Goal: Information Seeking & Learning: Learn about a topic

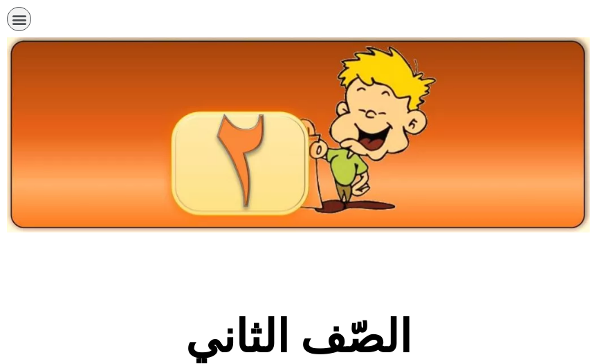
click at [551, 338] on section "الصّف الثاني" at bounding box center [298, 344] width 597 height 210
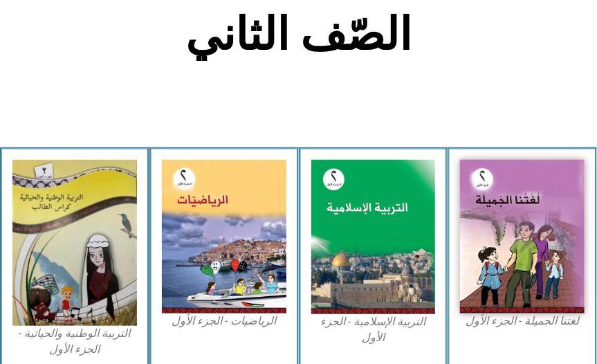
scroll to position [306, 0]
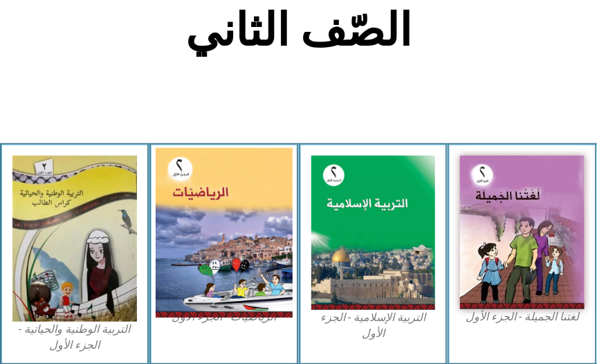
click at [204, 262] on img at bounding box center [224, 231] width 137 height 169
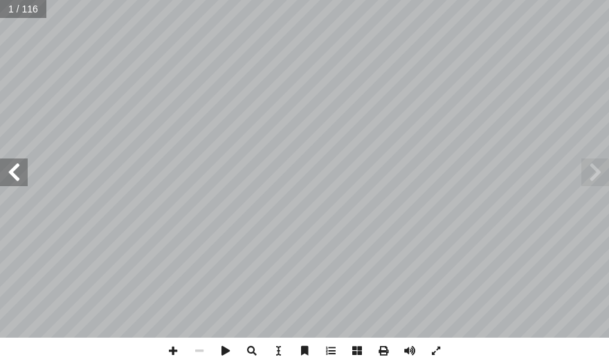
click at [23, 169] on span at bounding box center [14, 172] width 28 height 28
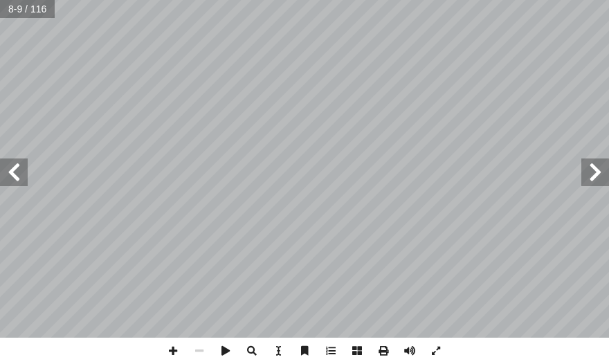
click at [23, 169] on span at bounding box center [14, 172] width 28 height 28
click at [171, 360] on span at bounding box center [173, 351] width 26 height 26
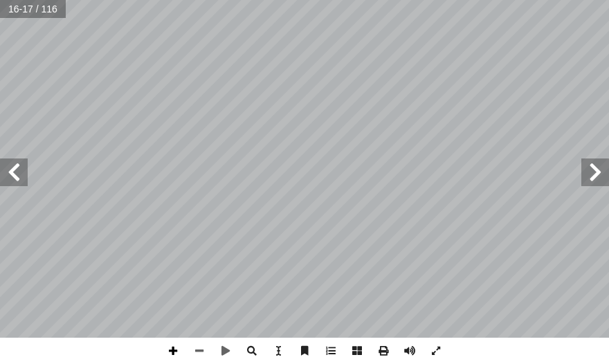
click at [174, 347] on span at bounding box center [173, 351] width 26 height 26
click at [196, 353] on span at bounding box center [199, 351] width 26 height 26
